Goal: Task Accomplishment & Management: Complete application form

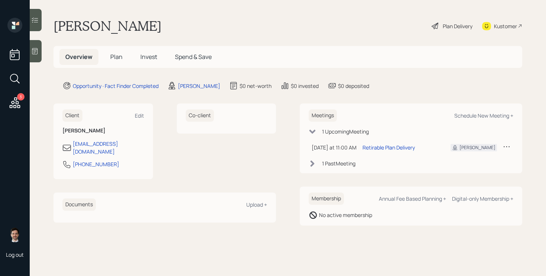
click at [113, 55] on span "Plan" at bounding box center [116, 57] width 12 height 8
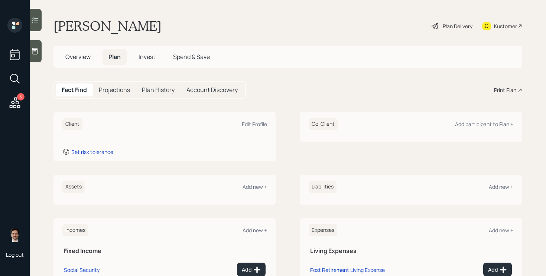
click at [36, 53] on icon at bounding box center [34, 51] width 7 height 7
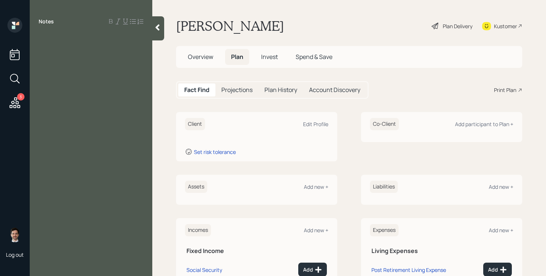
click at [53, 38] on div at bounding box center [91, 38] width 105 height 8
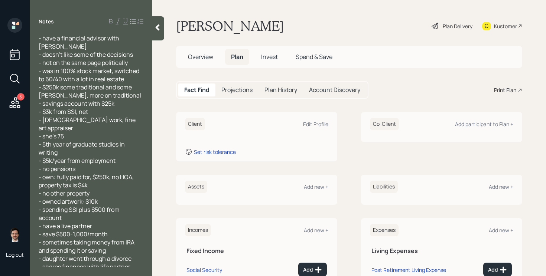
click at [155, 32] on div at bounding box center [158, 28] width 12 height 24
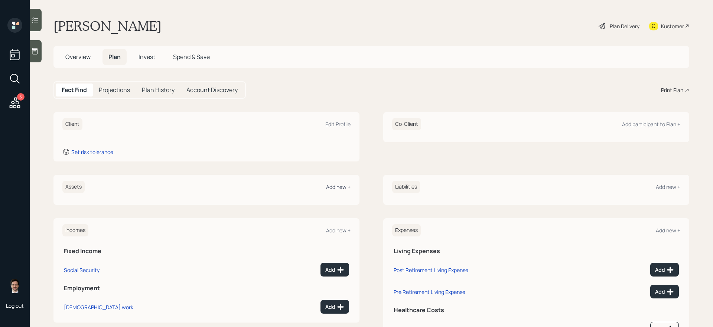
click at [341, 186] on div "Add new +" at bounding box center [338, 187] width 25 height 7
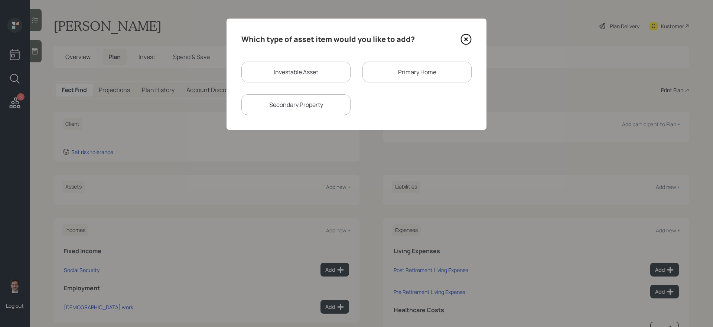
click at [313, 71] on div "Investable Asset" at bounding box center [296, 72] width 109 height 21
select select "taxable"
select select "balanced"
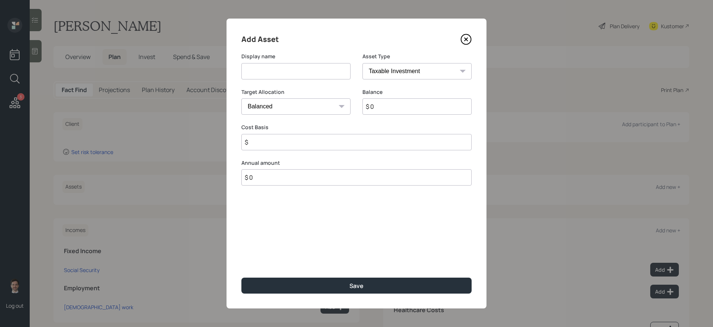
drag, startPoint x: 312, startPoint y: 72, endPoint x: 315, endPoint y: 69, distance: 4.2
click at [312, 72] on input at bounding box center [296, 71] width 109 height 16
type input "Traditional IRA"
select select "ira"
type input "$"
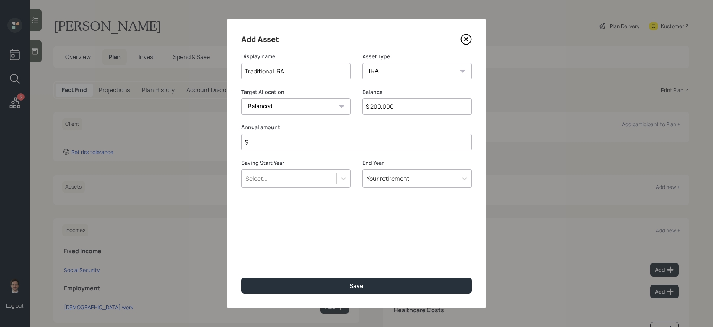
type input "$ 200,000"
type input "$ 0"
click at [242, 276] on button "Save" at bounding box center [357, 286] width 230 height 16
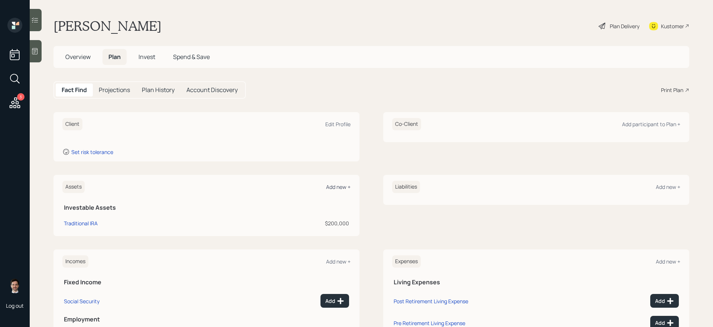
click at [342, 186] on div "Add new +" at bounding box center [338, 187] width 25 height 7
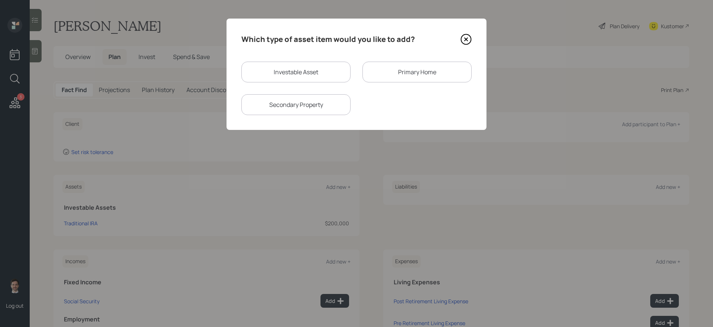
click at [341, 67] on div "Investable Asset" at bounding box center [296, 72] width 109 height 21
select select "taxable"
select select "balanced"
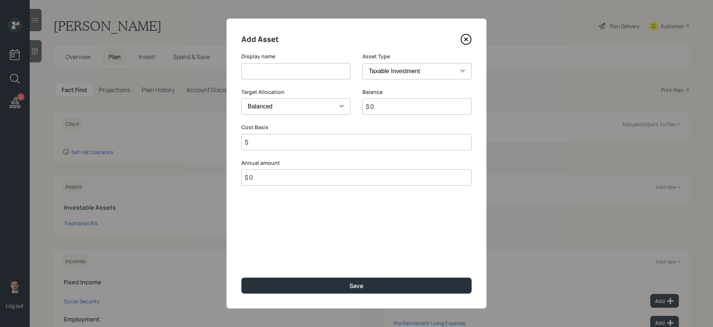
click at [328, 74] on input at bounding box center [296, 71] width 109 height 16
type input "[PERSON_NAME]"
select select "roth_ira"
type input "$"
type input "$ 50,000"
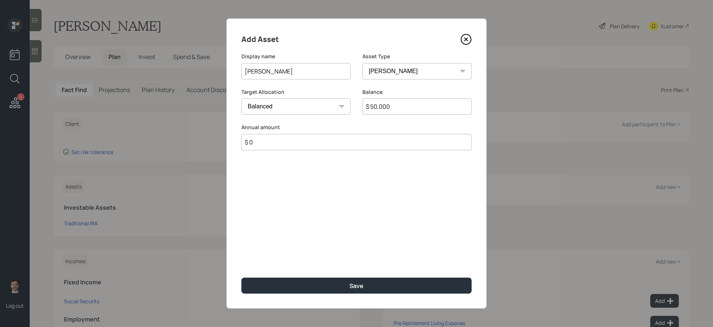
type input "$ 0"
click at [242, 276] on button "Save" at bounding box center [357, 286] width 230 height 16
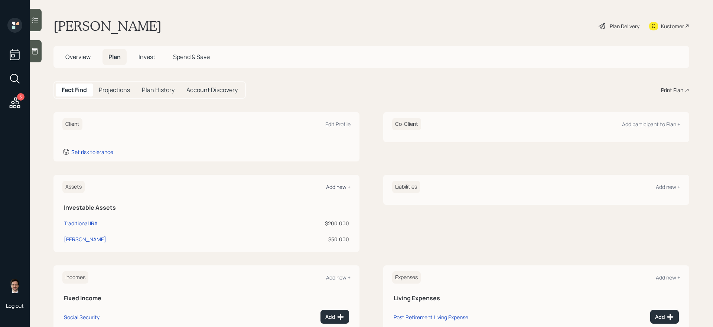
click at [334, 190] on div "Add new +" at bounding box center [338, 187] width 25 height 7
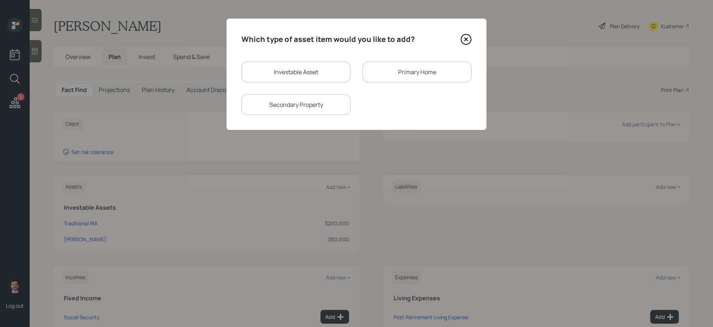
click at [322, 75] on div "Investable Asset" at bounding box center [296, 72] width 109 height 21
select select "taxable"
select select "balanced"
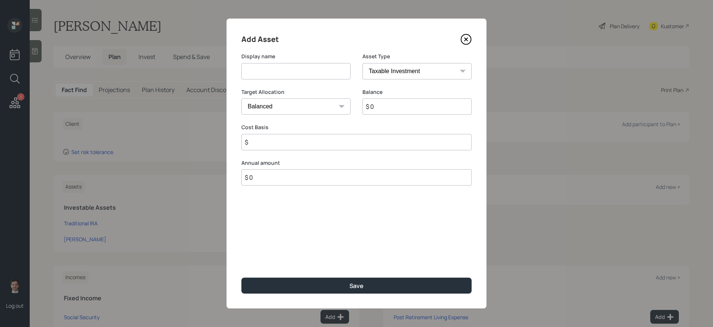
click at [318, 75] on input at bounding box center [296, 71] width 109 height 16
type input "Savings"
select select "emergency_fund"
type input "$ 25,000"
click at [242, 276] on button "Save" at bounding box center [357, 286] width 230 height 16
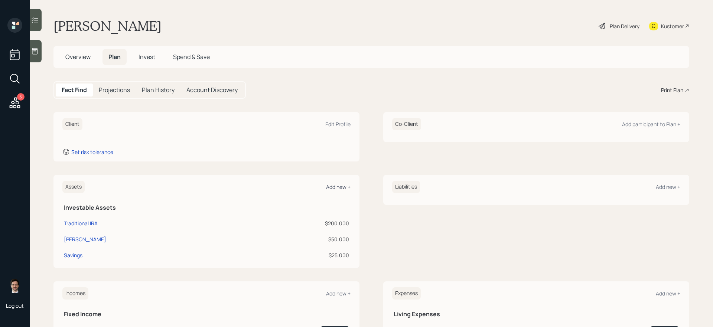
click at [344, 185] on div "Add new +" at bounding box center [338, 187] width 25 height 7
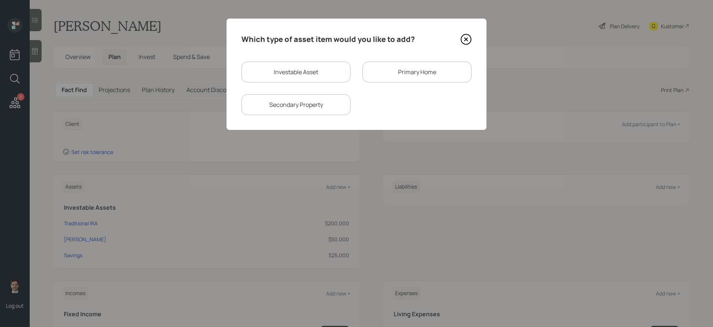
click at [392, 69] on div "Primary Home" at bounding box center [417, 72] width 109 height 21
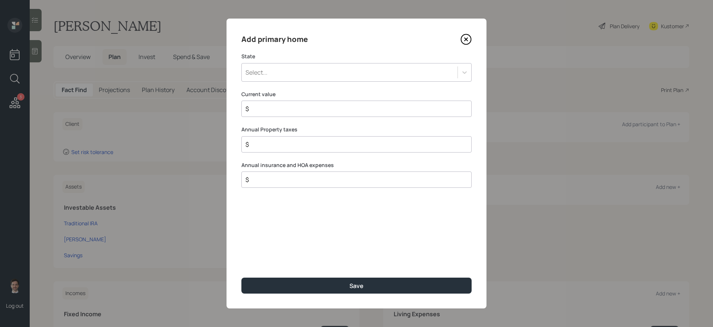
click at [372, 71] on div "Select..." at bounding box center [350, 72] width 216 height 13
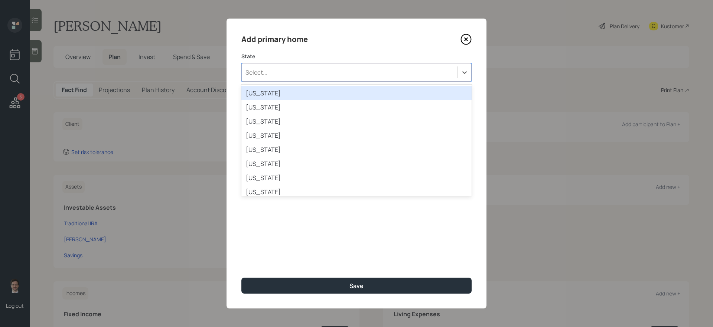
type input "o"
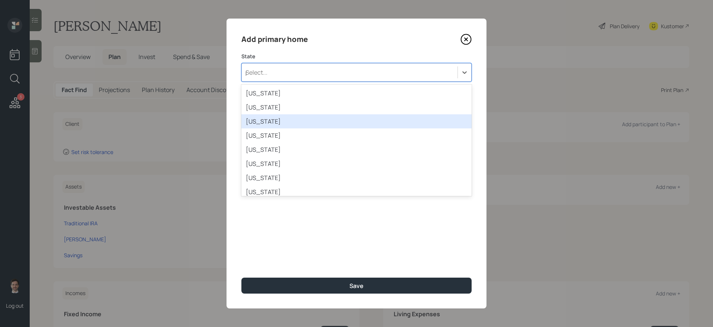
type input "pe"
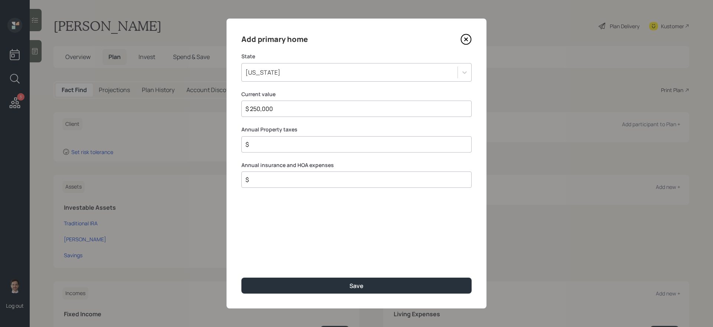
type input "$ 250,000"
type input "$ 4,000"
click at [242, 276] on button "Save" at bounding box center [357, 286] width 230 height 16
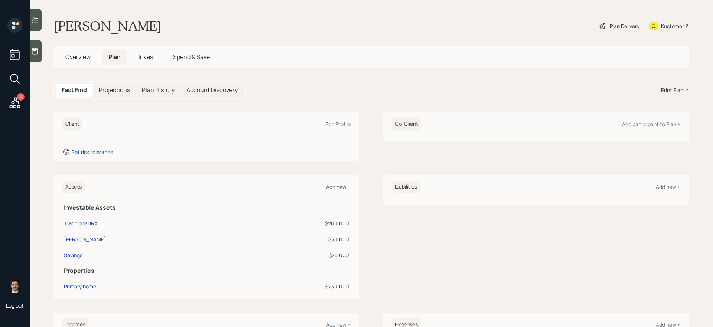
click at [333, 186] on div "Add new +" at bounding box center [338, 187] width 25 height 7
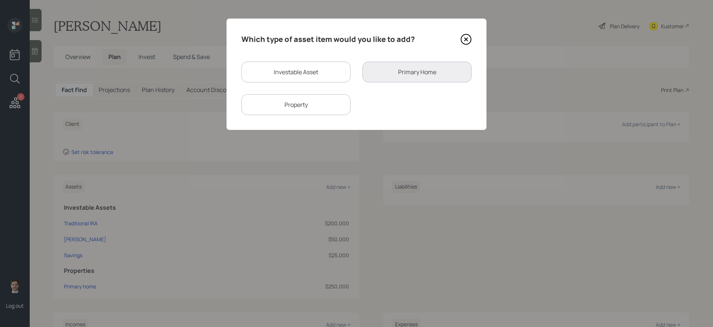
click at [327, 73] on div "Investable Asset" at bounding box center [296, 72] width 109 height 21
select select "taxable"
select select "balanced"
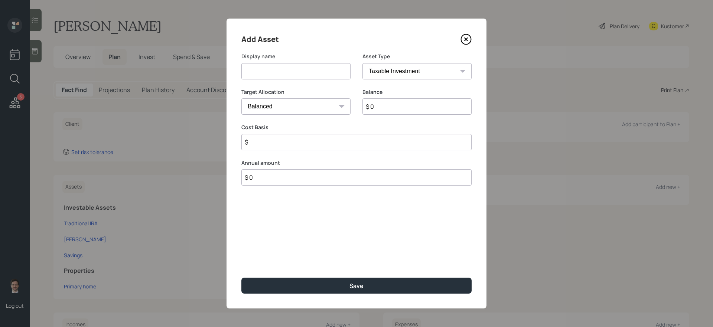
click at [307, 72] on input at bounding box center [296, 71] width 109 height 16
type input "Artwork"
type input "$ 10,000"
type input "$ 8,000"
click at [242, 276] on button "Save" at bounding box center [357, 286] width 230 height 16
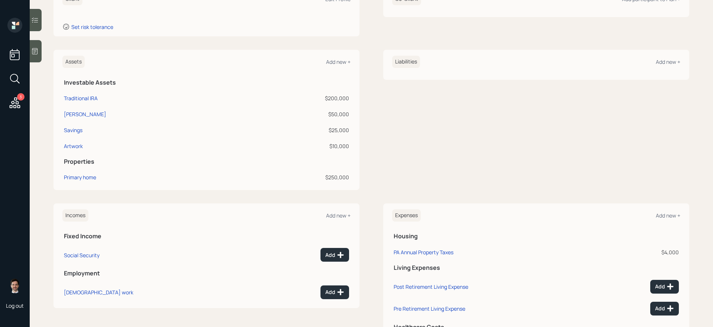
scroll to position [126, 0]
click at [338, 257] on icon at bounding box center [340, 254] width 7 height 7
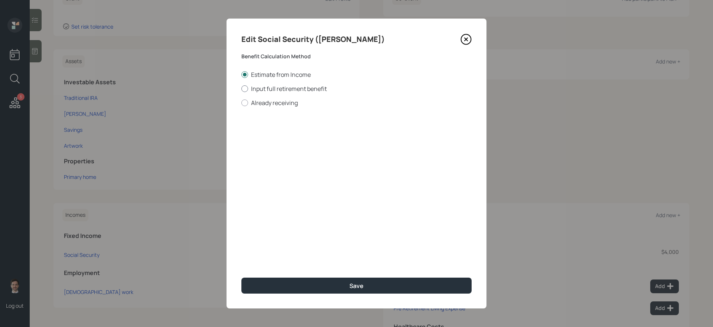
click at [295, 89] on label "Input full retirement benefit" at bounding box center [357, 89] width 230 height 8
click at [242, 89] on input "Input full retirement benefit" at bounding box center [241, 88] width 0 height 0
radio input "true"
click at [281, 104] on label "Already receiving" at bounding box center [357, 103] width 230 height 8
click at [242, 103] on input "Already receiving" at bounding box center [241, 103] width 0 height 0
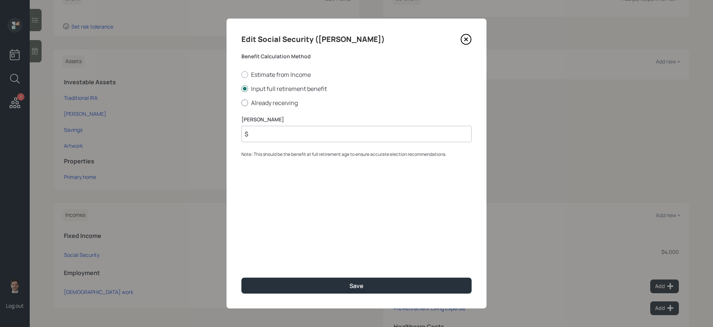
radio input "true"
click at [271, 134] on input "$" at bounding box center [357, 134] width 230 height 16
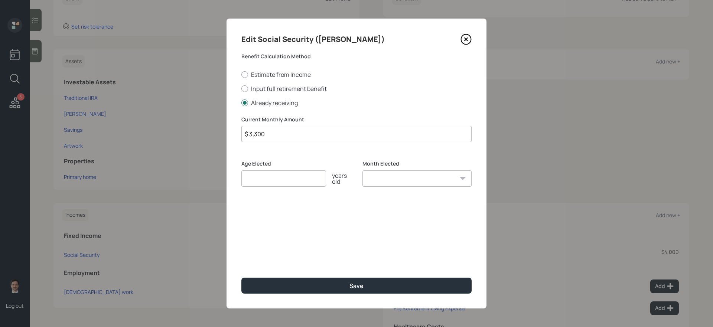
type input "$ 3,300"
type input "67"
click at [242, 276] on button "Save" at bounding box center [357, 286] width 230 height 16
